Goal: Transaction & Acquisition: Register for event/course

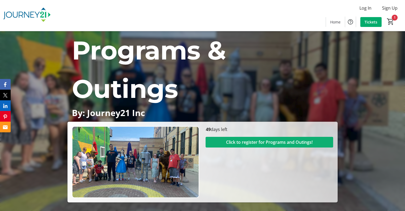
click at [226, 142] on span "Click to register for Programs and Outings!" at bounding box center [269, 142] width 87 height 6
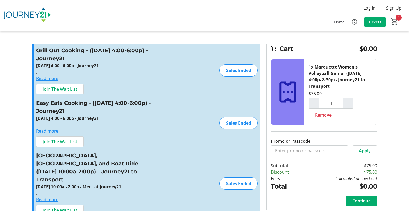
type input "1"
